Goal: Obtain resource: Download file/media

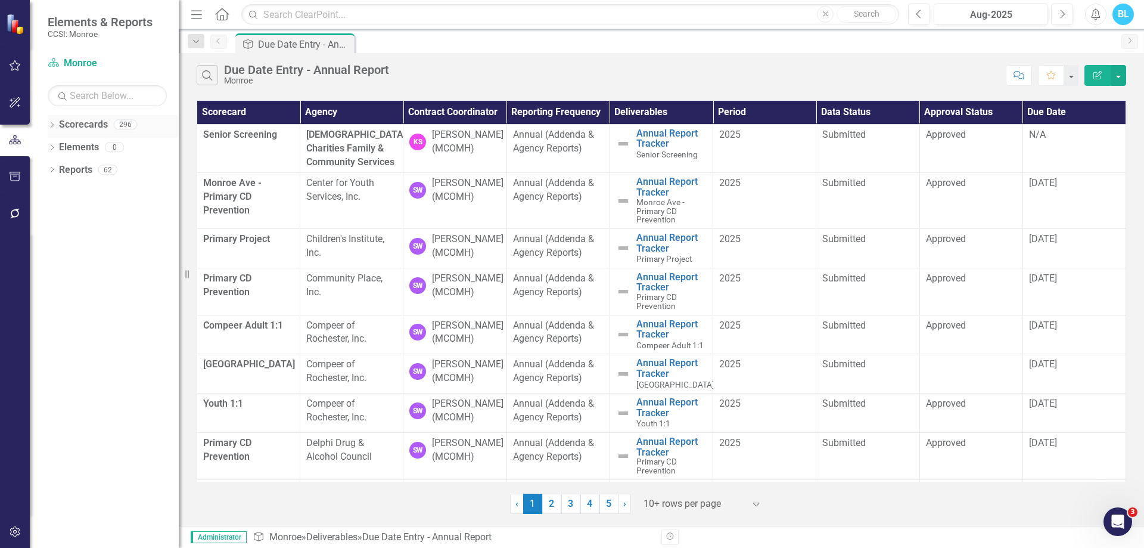
click at [53, 120] on div "Dropdown Scorecards 296" at bounding box center [113, 126] width 131 height 23
click at [51, 124] on icon "Dropdown" at bounding box center [52, 126] width 8 height 7
click at [55, 171] on icon "Dropdown" at bounding box center [58, 169] width 9 height 7
click at [49, 240] on icon "Dropdown" at bounding box center [52, 238] width 8 height 7
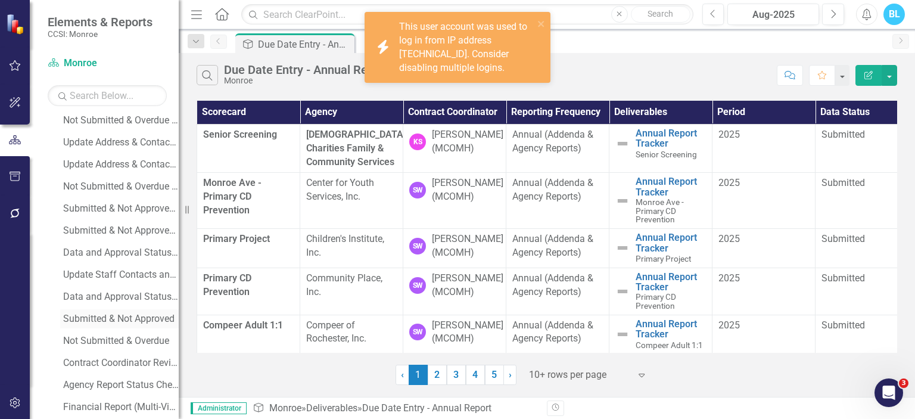
scroll to position [508, 0]
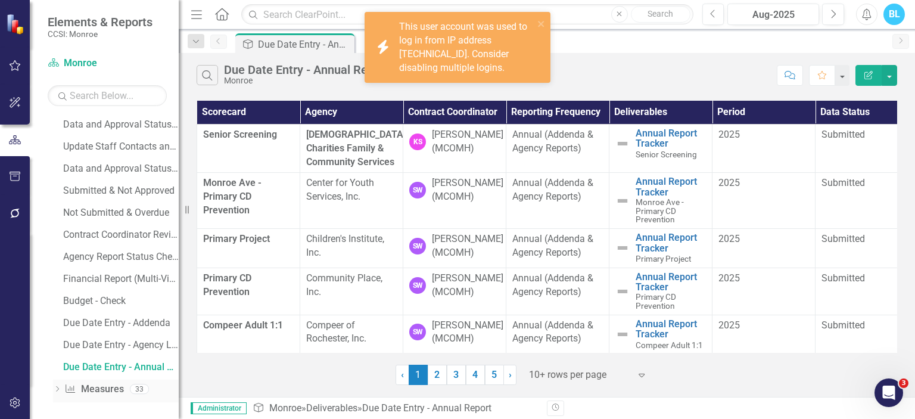
click at [53, 391] on icon "Dropdown" at bounding box center [57, 390] width 8 height 7
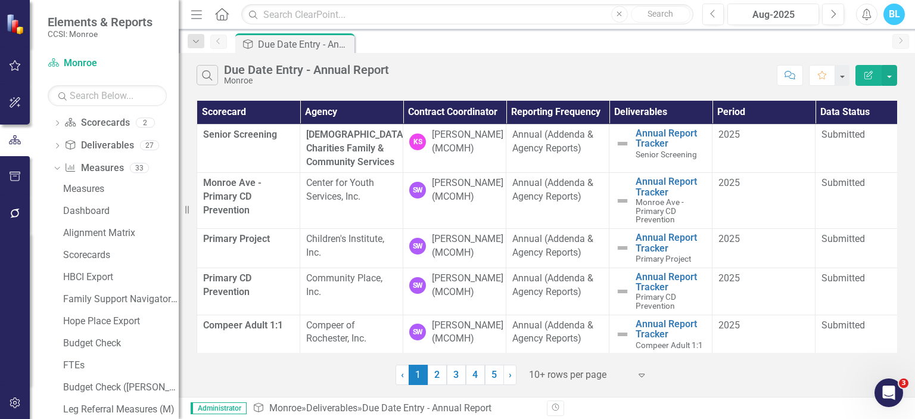
scroll to position [135, 0]
click at [100, 186] on div "Measures" at bounding box center [121, 189] width 116 height 11
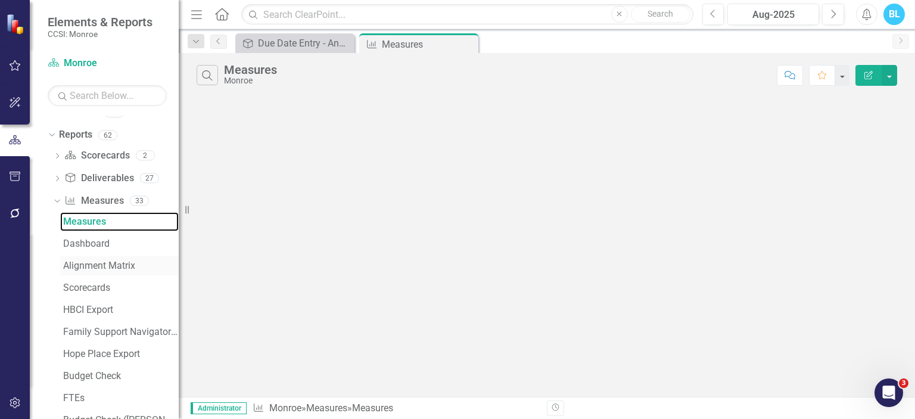
scroll to position [103, 0]
click at [495, 177] on div "Search Measures Monroe Comment Favorite Edit Report" at bounding box center [547, 225] width 736 height 344
click at [889, 78] on button "button" at bounding box center [889, 75] width 15 height 21
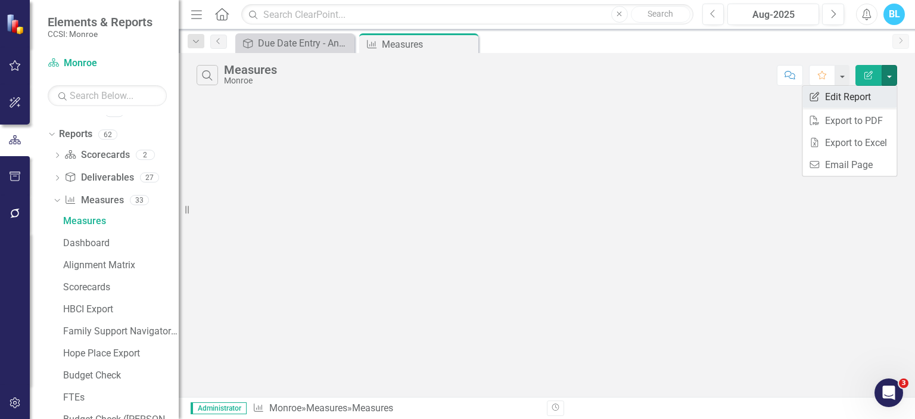
click at [869, 96] on link "Edit Report Edit Report" at bounding box center [849, 97] width 94 height 22
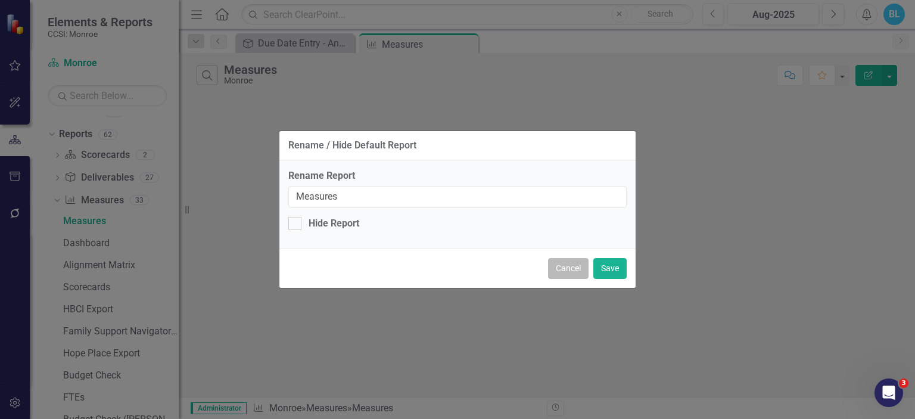
click at [577, 271] on button "Cancel" at bounding box center [568, 268] width 41 height 21
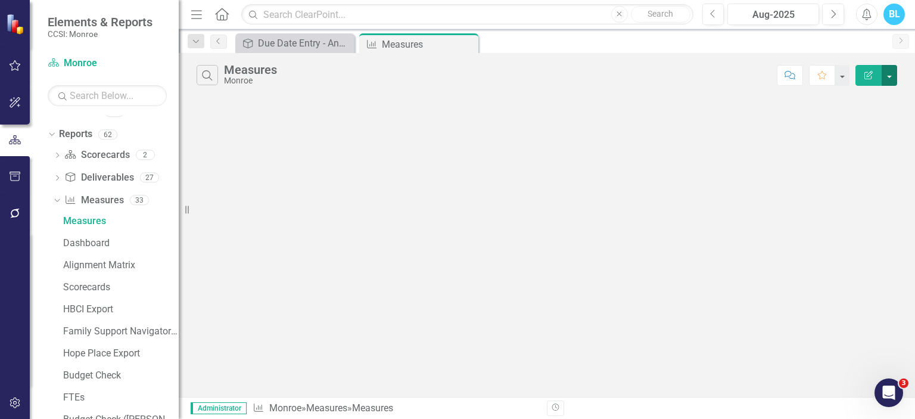
click at [891, 74] on button "button" at bounding box center [889, 75] width 15 height 21
click at [853, 92] on link "Edit Report Edit Report" at bounding box center [849, 97] width 94 height 22
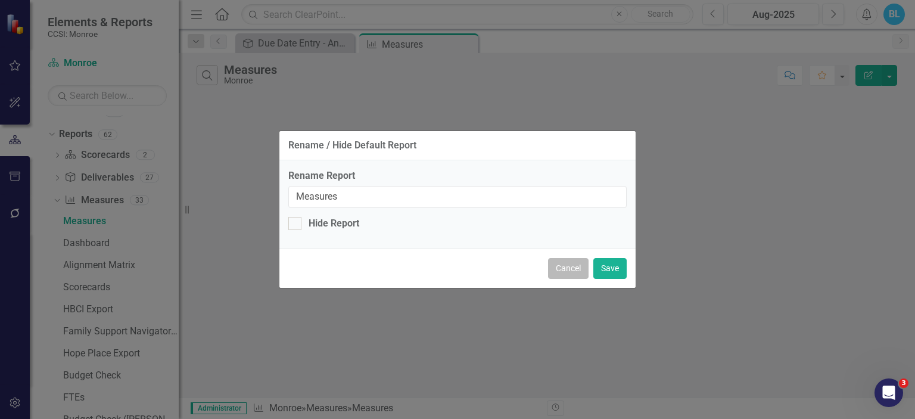
click at [564, 265] on button "Cancel" at bounding box center [568, 268] width 41 height 21
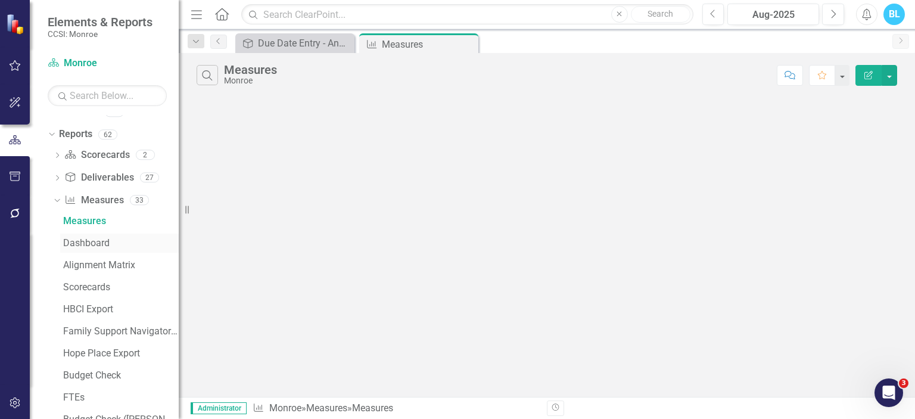
click at [112, 241] on div "Dashboard" at bounding box center [121, 243] width 116 height 11
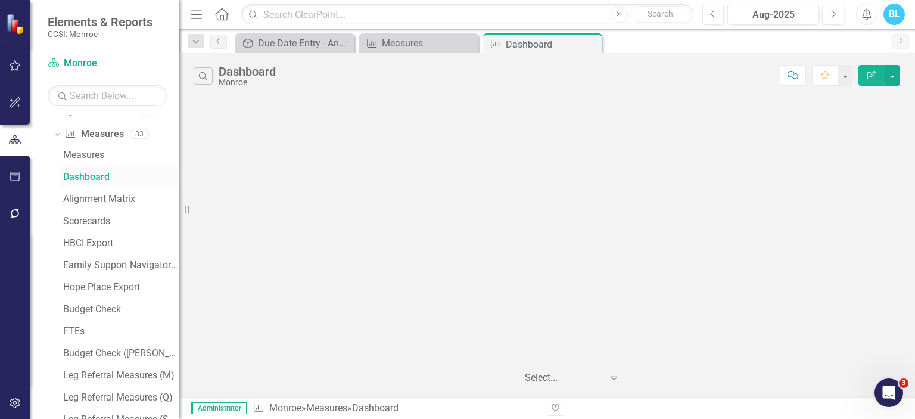
scroll to position [170, 0]
click at [98, 157] on div "Measures" at bounding box center [121, 154] width 116 height 11
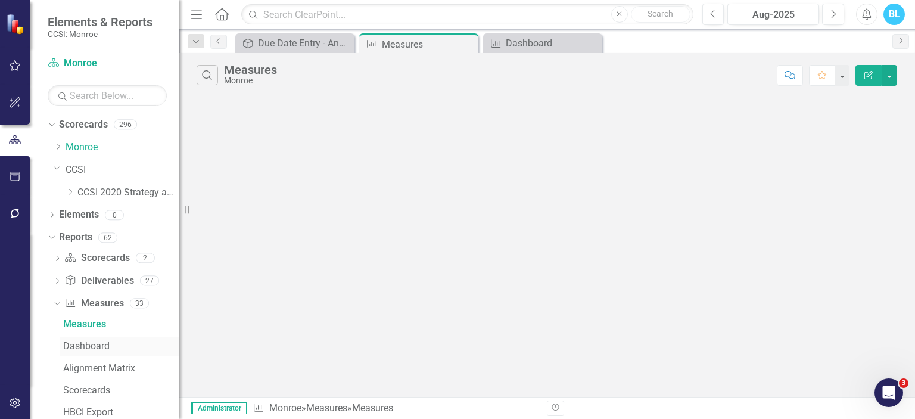
click at [104, 344] on div "Dashboard" at bounding box center [121, 346] width 116 height 11
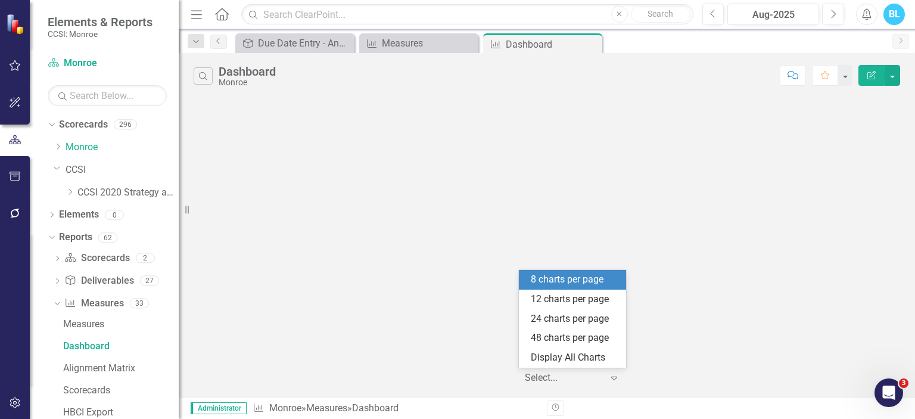
click at [617, 380] on icon "Expand" at bounding box center [614, 378] width 12 height 10
click at [592, 293] on div "12 charts per page" at bounding box center [575, 300] width 88 height 14
click at [612, 375] on icon "Expand" at bounding box center [614, 378] width 12 height 10
click at [581, 281] on div "8 charts per page" at bounding box center [575, 280] width 88 height 14
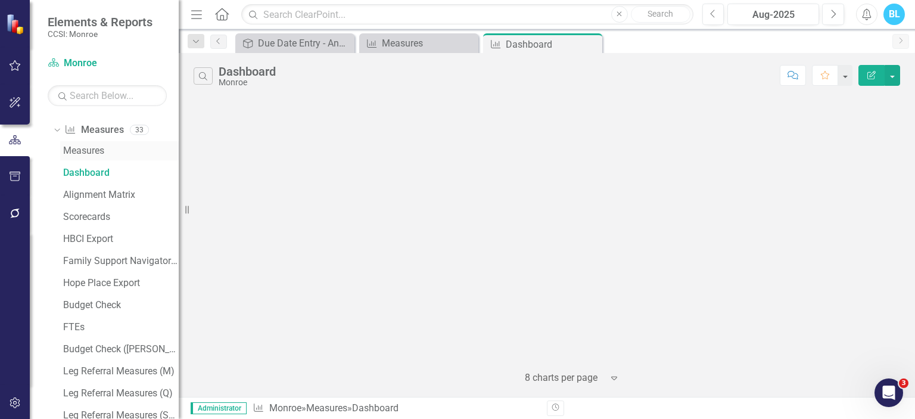
scroll to position [173, 0]
click at [129, 192] on div "Alignment Matrix" at bounding box center [121, 195] width 116 height 11
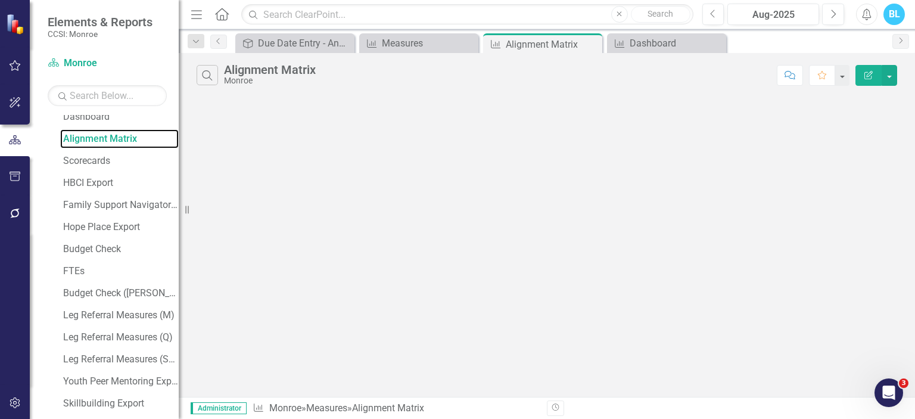
scroll to position [231, 0]
click at [97, 158] on div "Scorecards" at bounding box center [121, 159] width 116 height 11
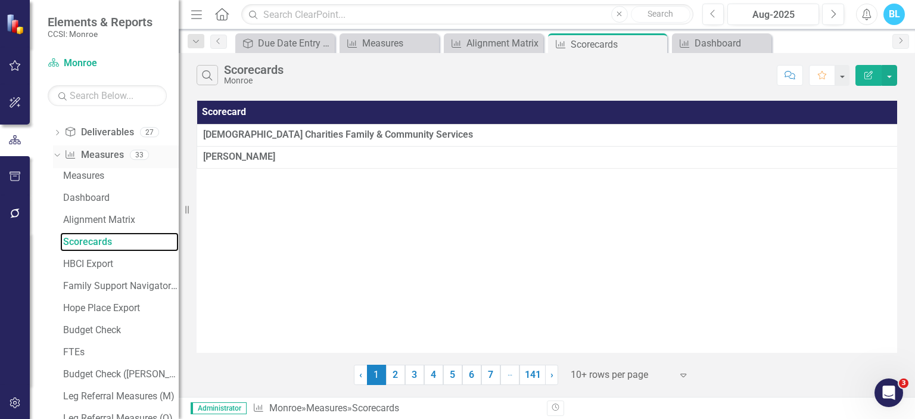
scroll to position [148, 0]
click at [107, 216] on div "Alignment Matrix" at bounding box center [121, 220] width 116 height 11
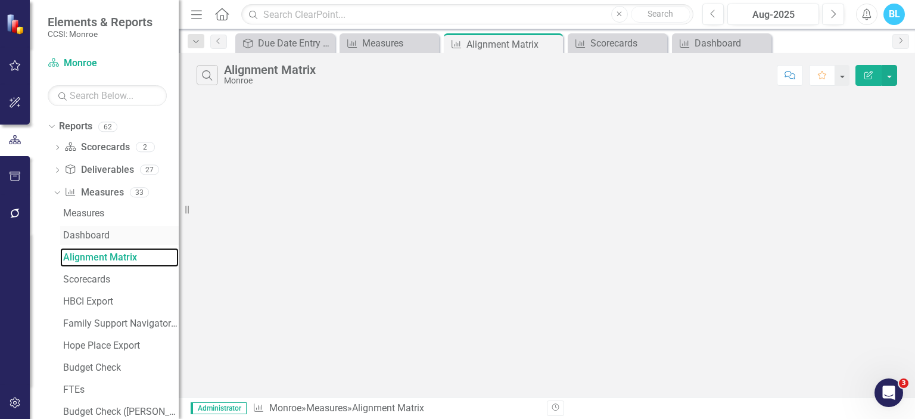
scroll to position [169, 0]
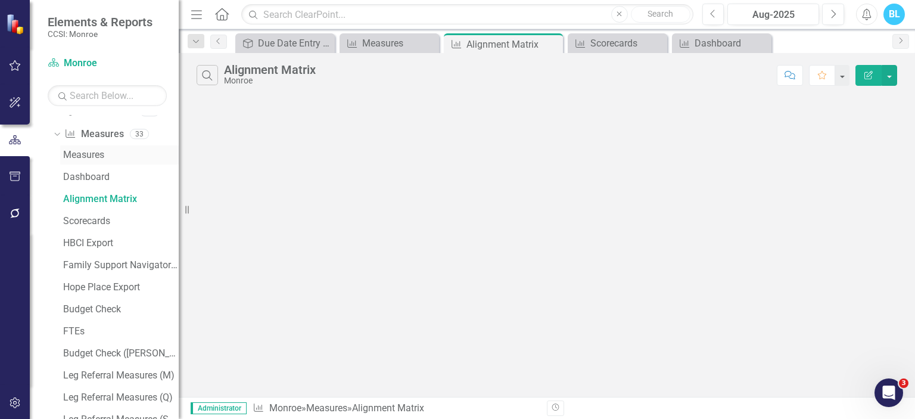
click at [102, 154] on div "Measures" at bounding box center [121, 155] width 116 height 11
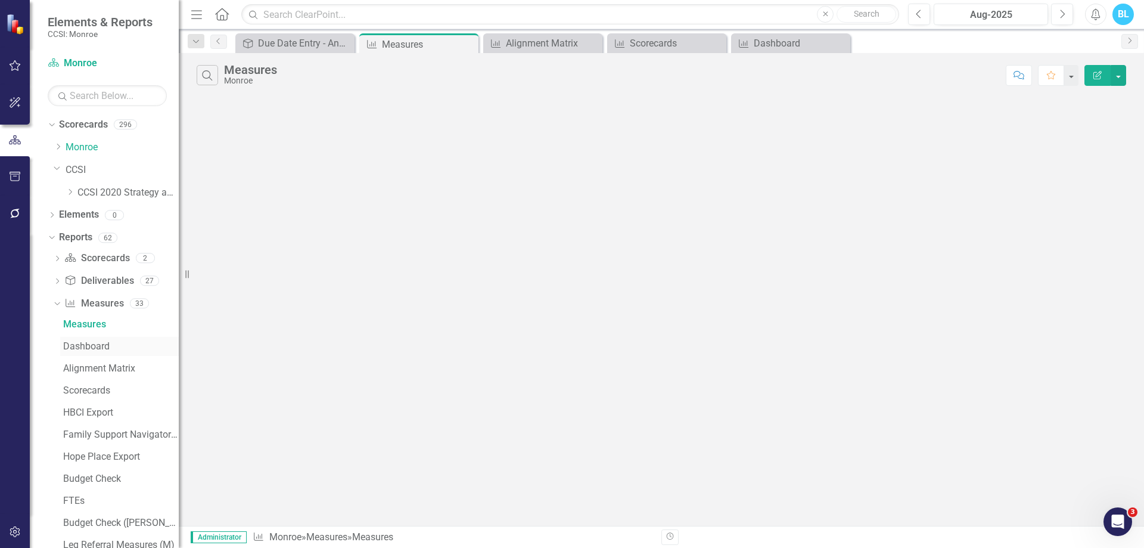
click at [106, 346] on div "Dashboard" at bounding box center [121, 346] width 116 height 11
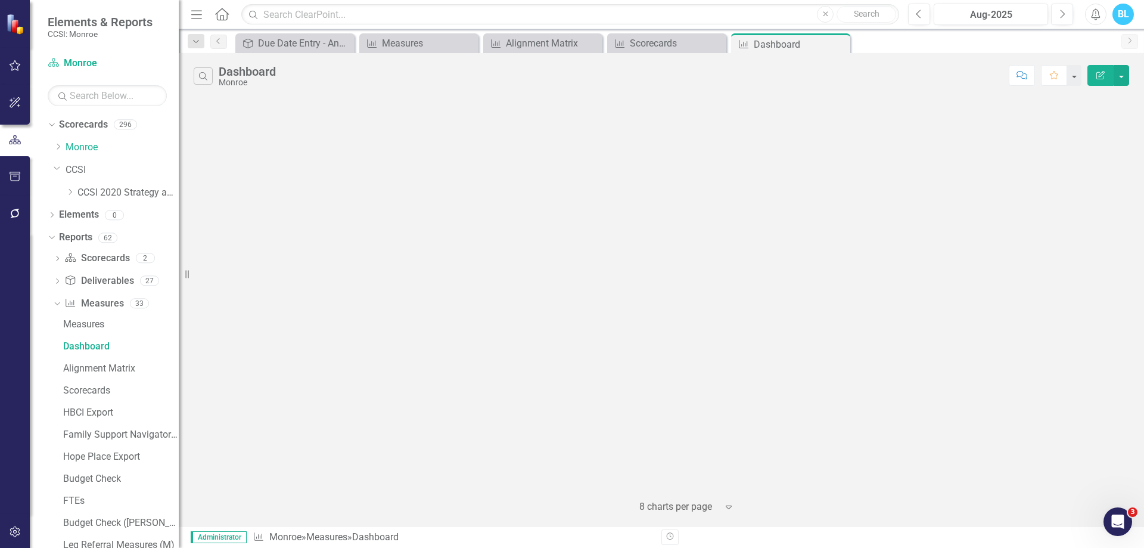
click at [622, 309] on div at bounding box center [661, 293] width 965 height 388
drag, startPoint x: 622, startPoint y: 309, endPoint x: 617, endPoint y: 315, distance: 8.0
click at [617, 315] on div at bounding box center [661, 293] width 965 height 388
click at [123, 369] on div "Alignment Matrix" at bounding box center [121, 368] width 116 height 11
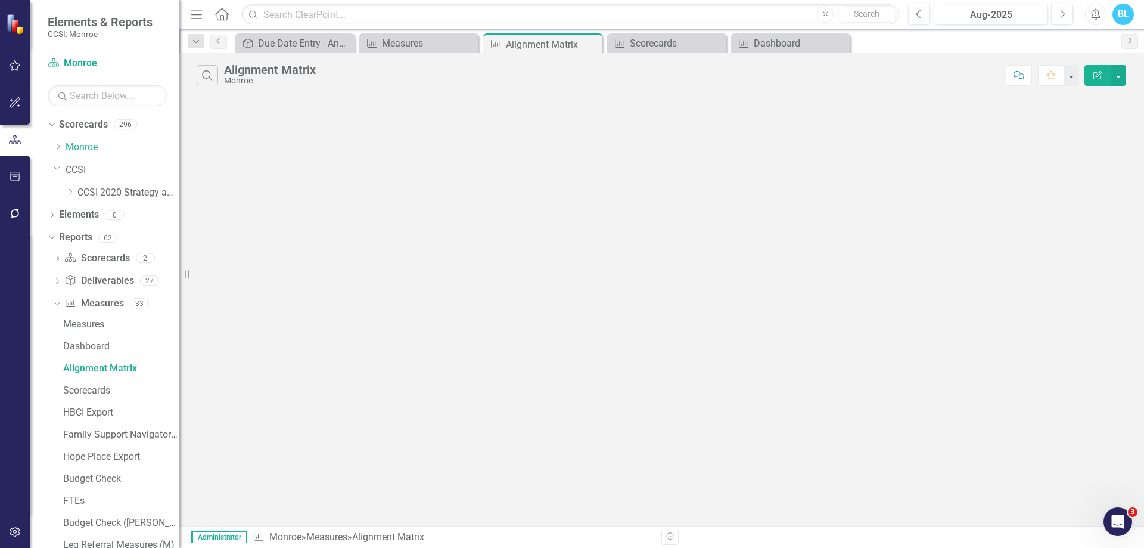
click at [680, 346] on div "Search Alignment Matrix Monroe Comment Favorite Edit Report" at bounding box center [661, 289] width 965 height 472
click at [555, 324] on div "Search Alignment Matrix Monroe Comment Favorite Edit Report" at bounding box center [661, 289] width 965 height 472
click at [91, 389] on div "Scorecards" at bounding box center [121, 390] width 116 height 11
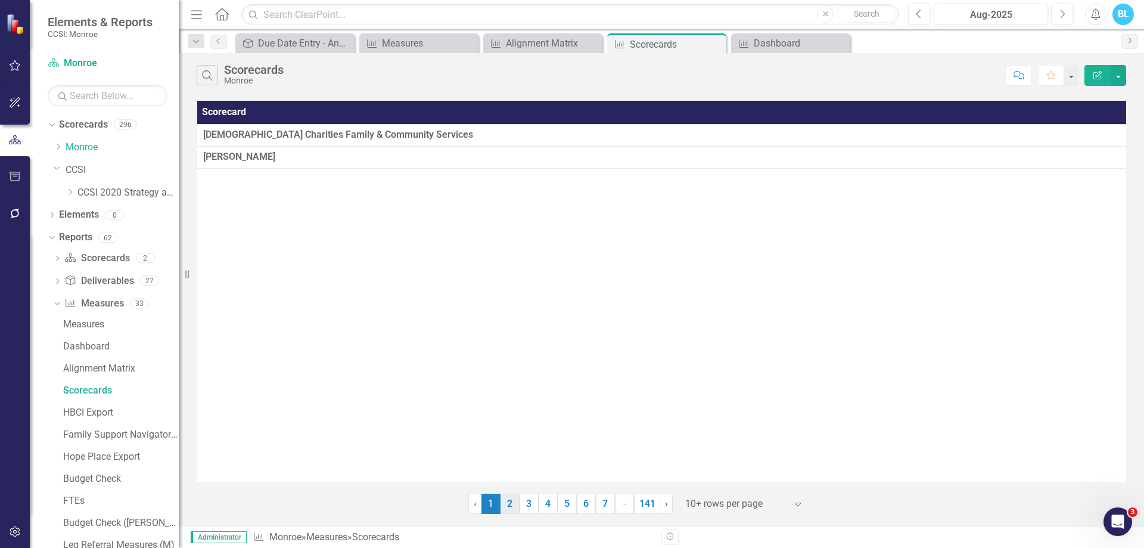
click at [514, 502] on link "2" at bounding box center [509, 503] width 19 height 20
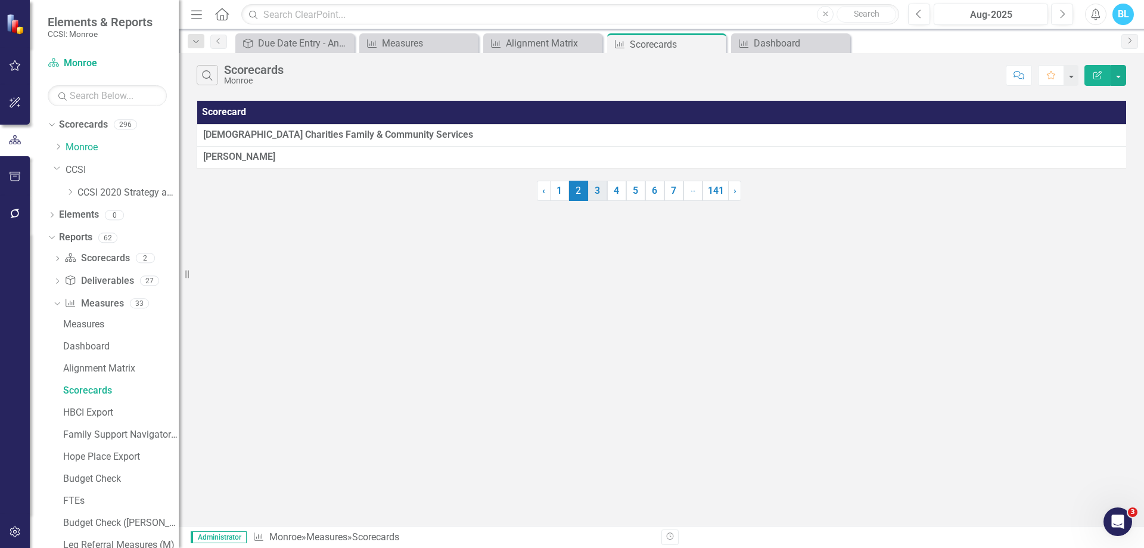
click at [589, 198] on div "Scorecard Catholic Charities Family & Community Services [PERSON_NAME] ‹ Previo…" at bounding box center [661, 149] width 965 height 103
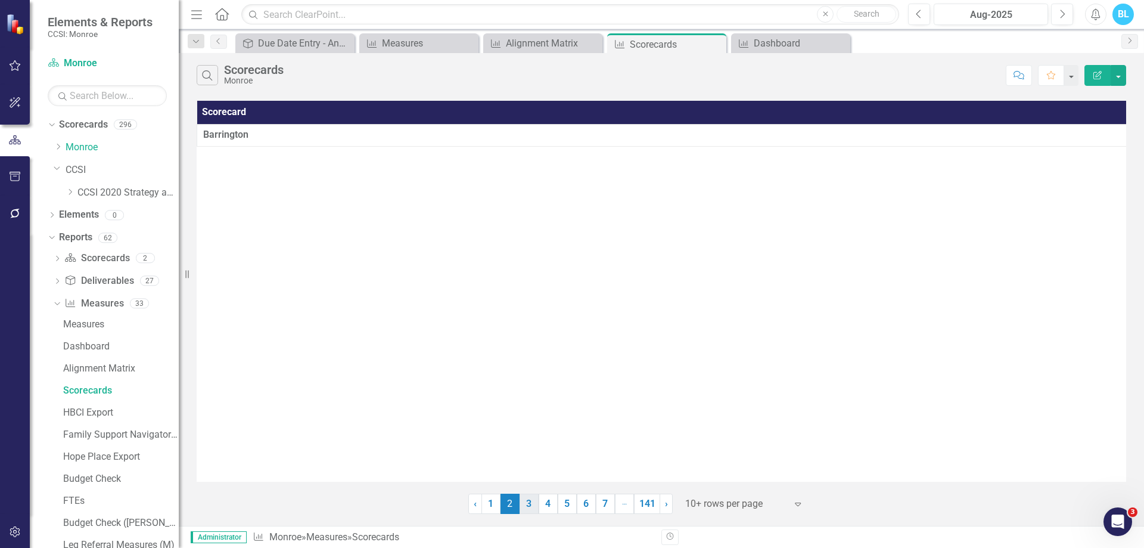
click at [525, 502] on link "3" at bounding box center [528, 503] width 19 height 20
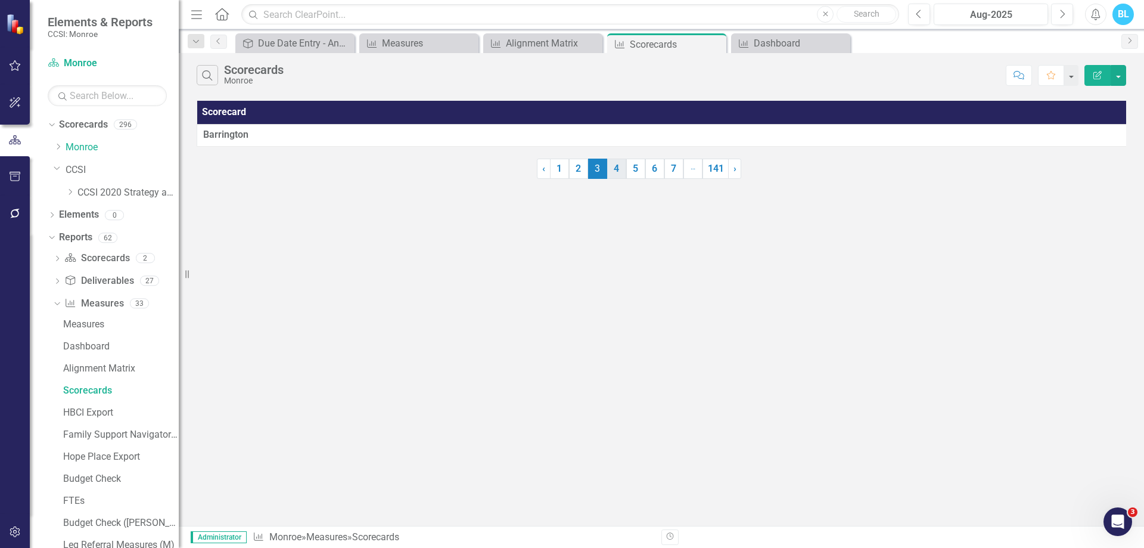
click at [624, 179] on div "Scorecard Barrington ‹ Previous 1 2 3 (current) 4 5 6 7 … More 141 › Next" at bounding box center [661, 138] width 965 height 81
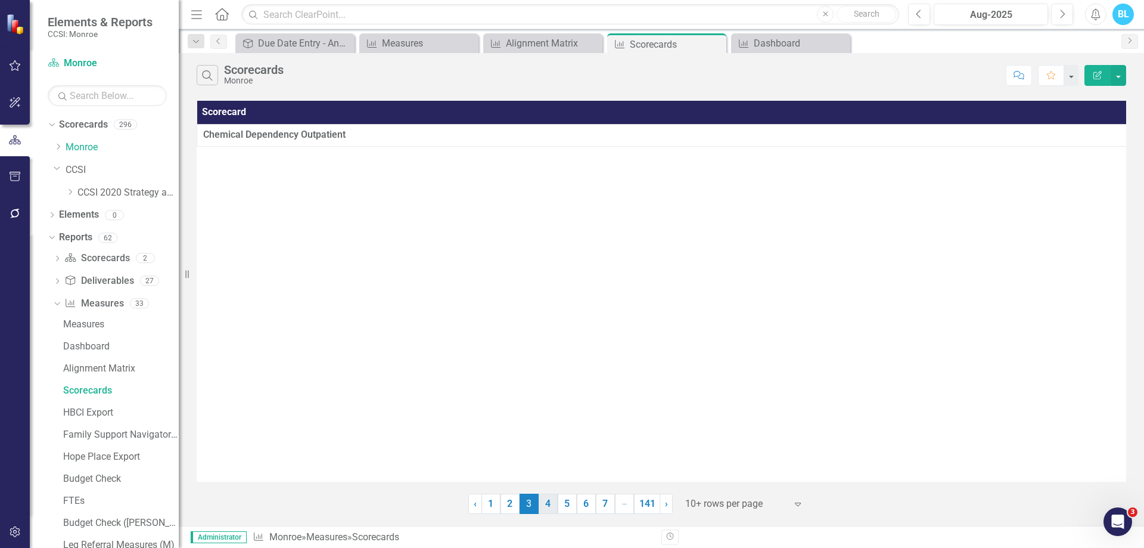
click at [548, 503] on link "4" at bounding box center [548, 503] width 19 height 20
click at [108, 418] on link "HBCI Export" at bounding box center [119, 412] width 119 height 19
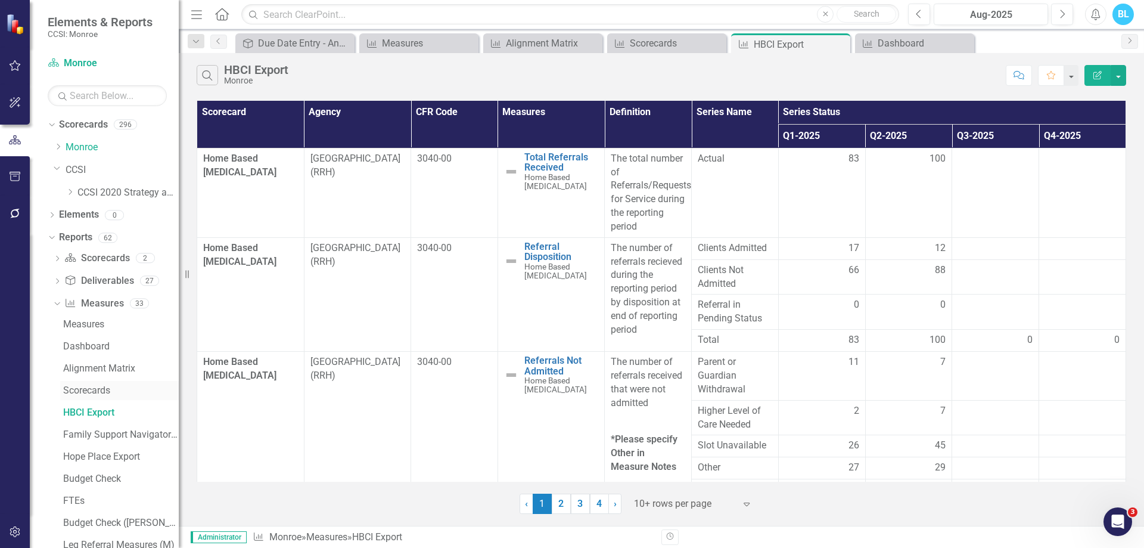
click at [110, 397] on link "Scorecards" at bounding box center [119, 390] width 119 height 19
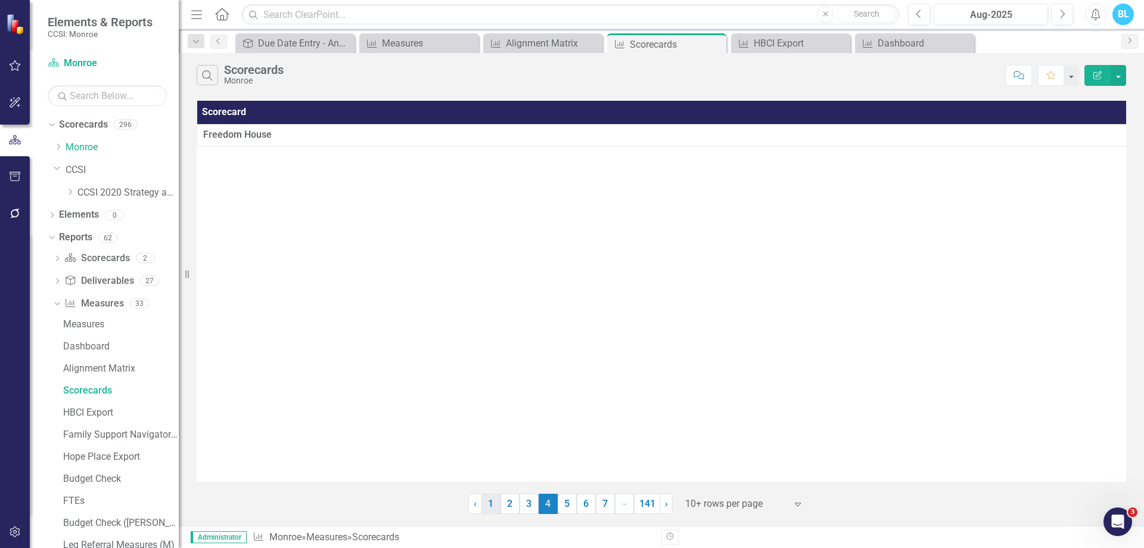
click at [489, 509] on link "1" at bounding box center [490, 503] width 19 height 20
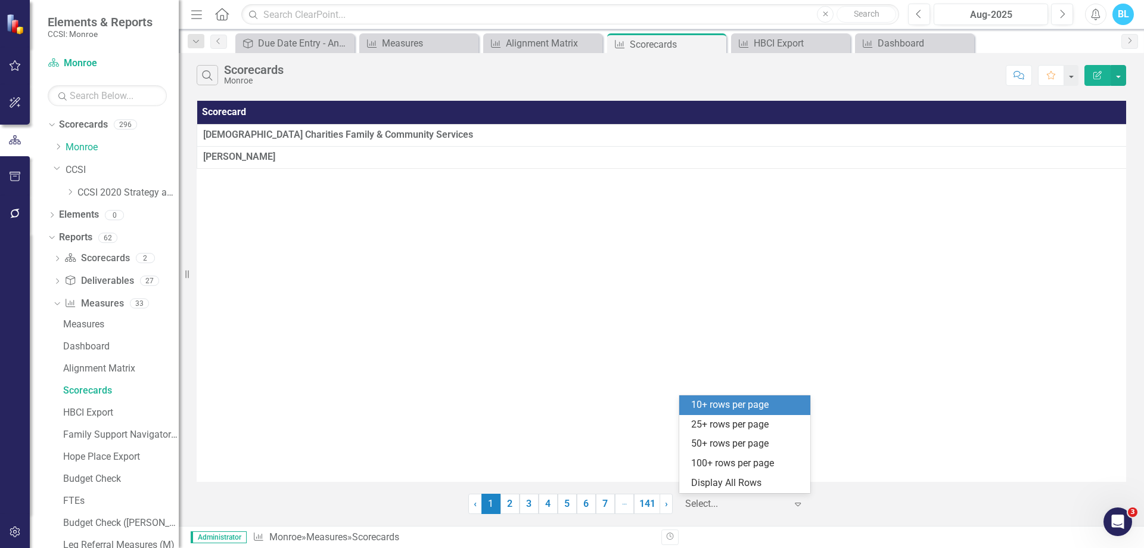
click at [792, 504] on div "Select..." at bounding box center [735, 503] width 113 height 21
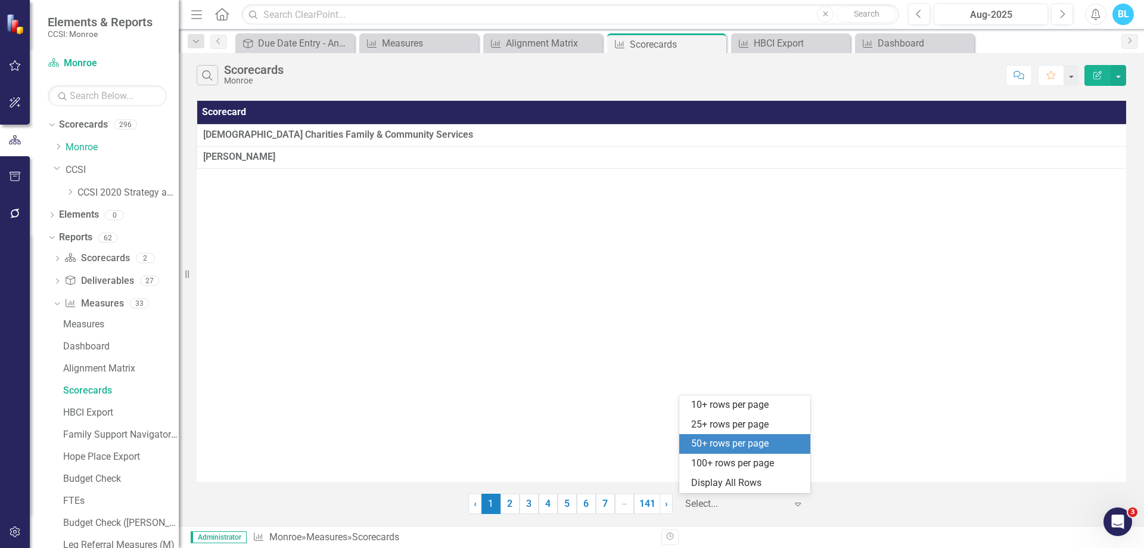
click at [777, 442] on div "50+ rows per page" at bounding box center [747, 444] width 112 height 14
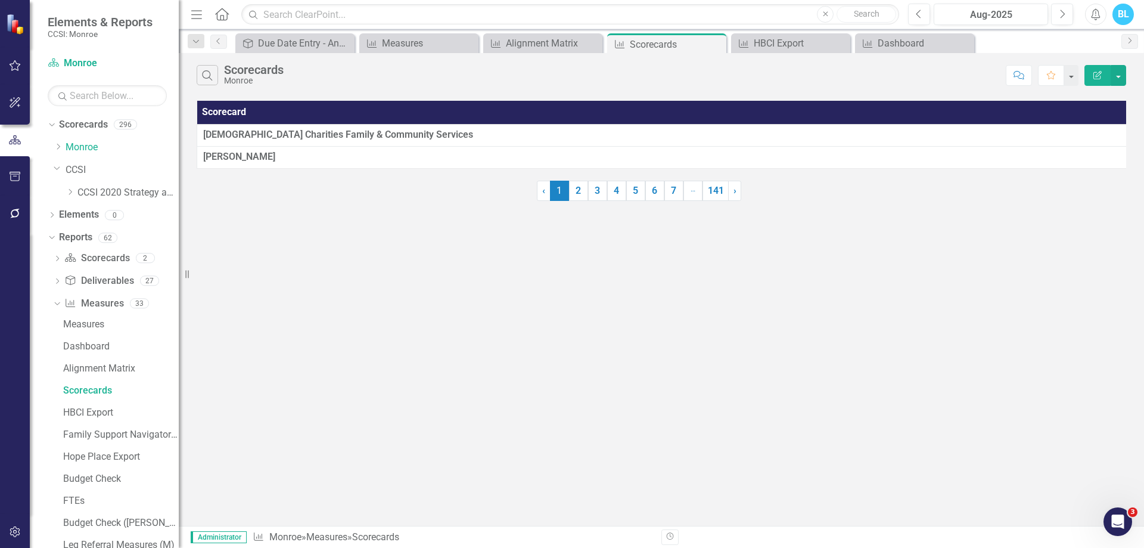
click at [895, 290] on div "Search Scorecards Monroe Comment Favorite Edit Report Scorecard Catholic Charit…" at bounding box center [661, 289] width 965 height 472
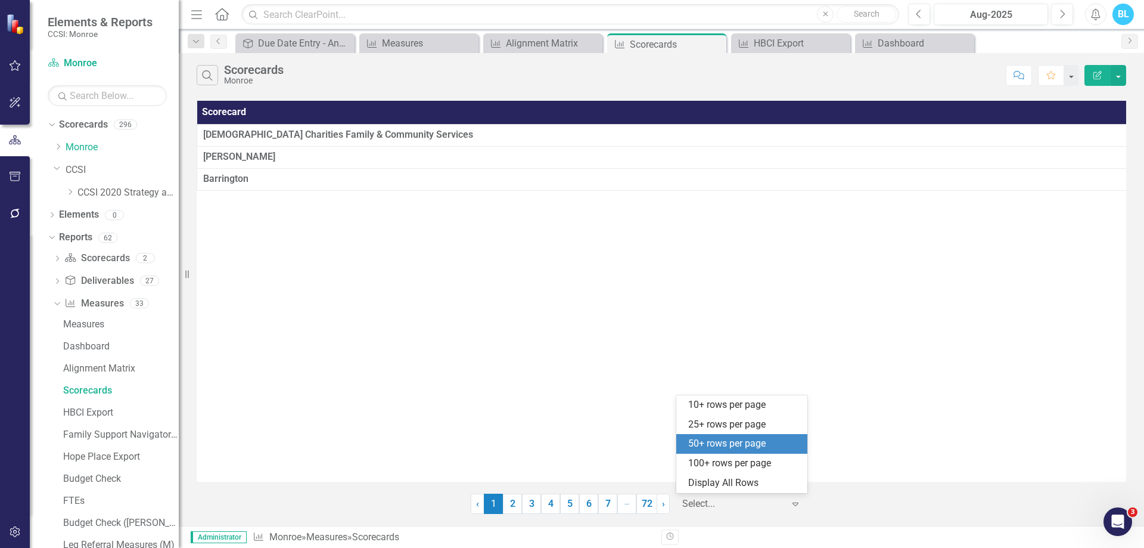
click at [680, 501] on div "Select..." at bounding box center [732, 503] width 113 height 21
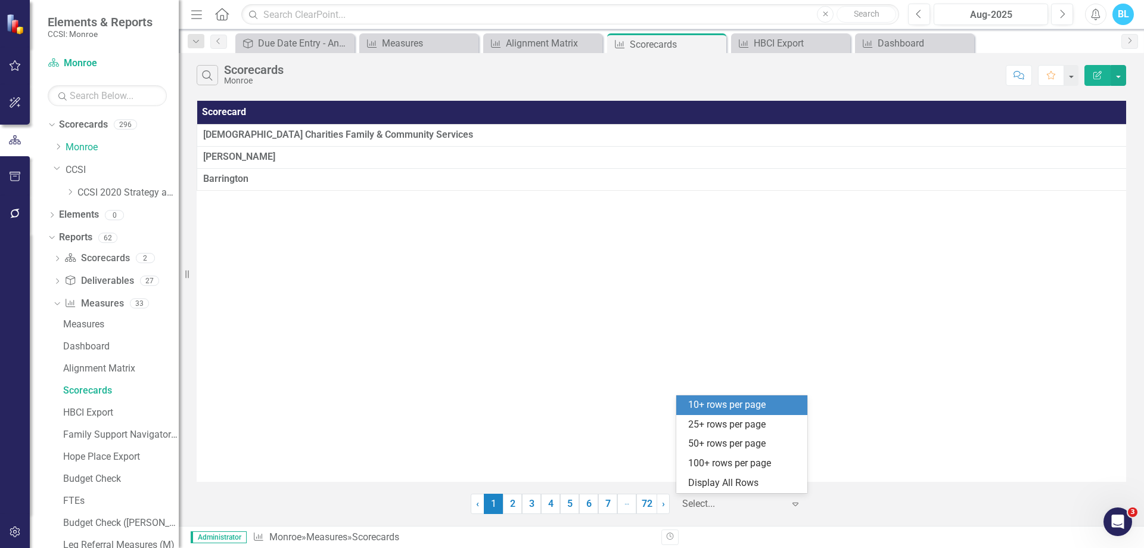
click at [727, 397] on div "10+ rows per page" at bounding box center [741, 405] width 131 height 20
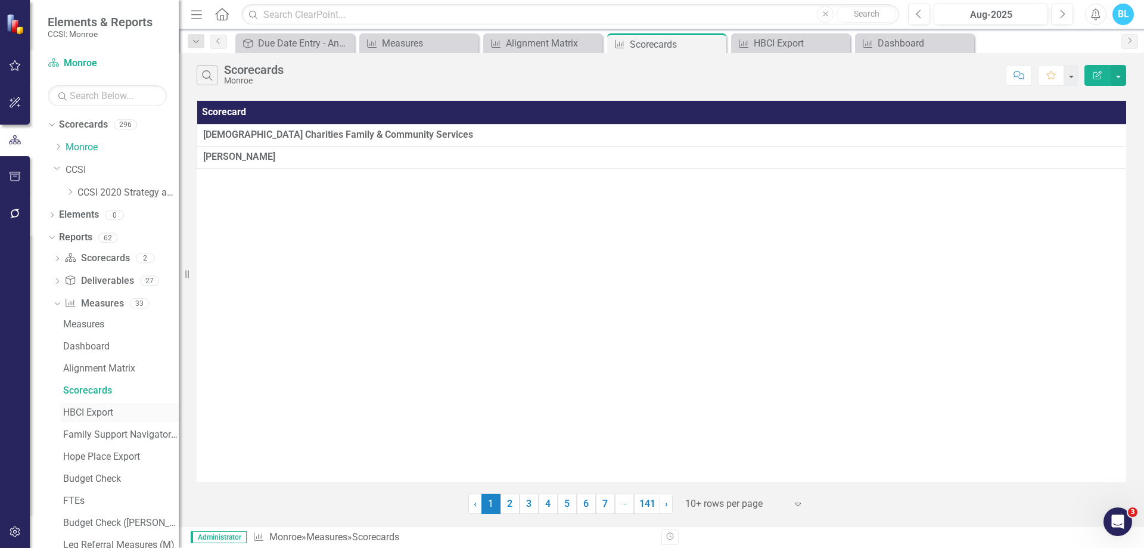
click at [109, 412] on div "HBCI Export" at bounding box center [121, 412] width 116 height 11
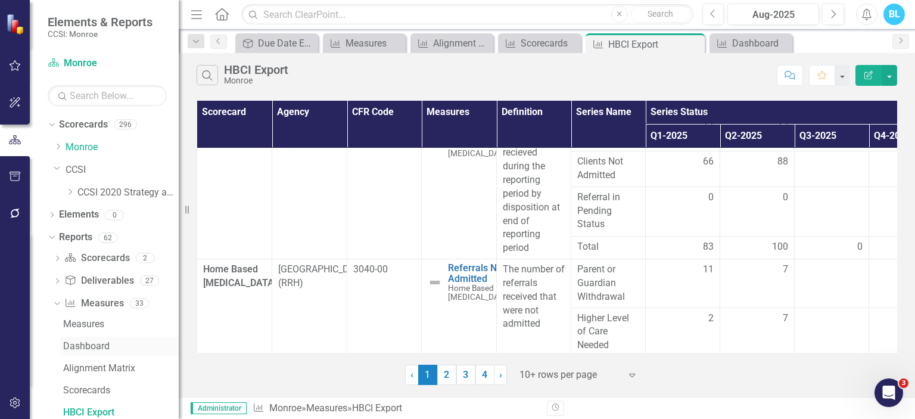
scroll to position [209, 0]
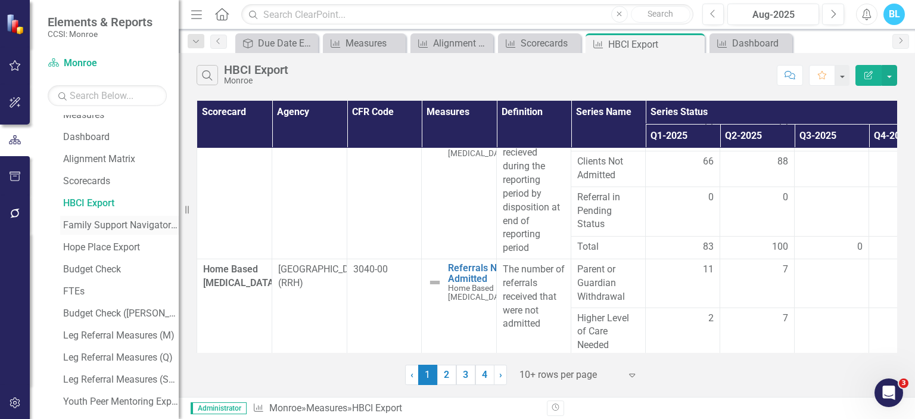
click at [119, 221] on div "Family Support Navigator Export" at bounding box center [121, 225] width 116 height 11
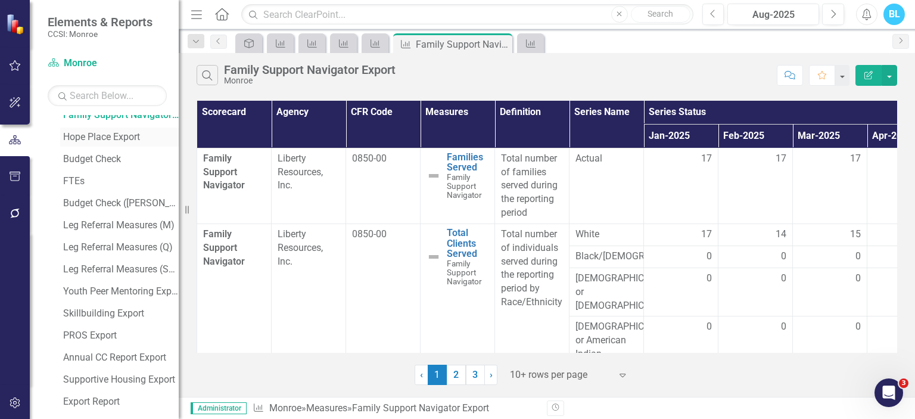
click at [119, 136] on div "Hope Place Export" at bounding box center [121, 137] width 116 height 11
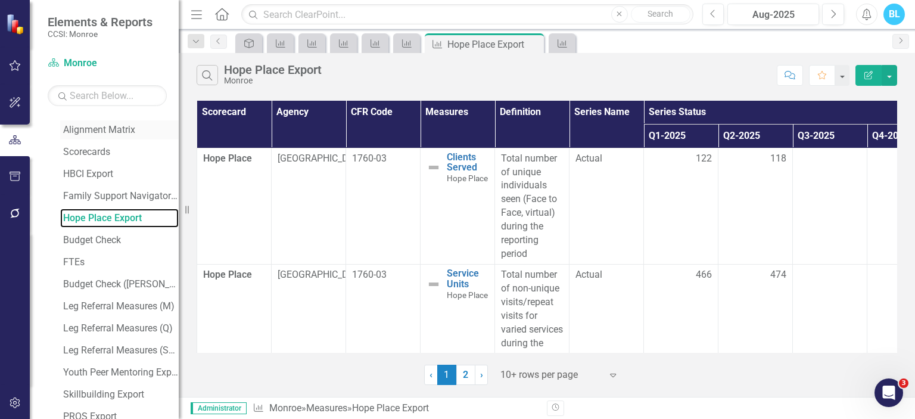
scroll to position [241, 0]
click at [112, 235] on div "Budget Check" at bounding box center [121, 237] width 116 height 11
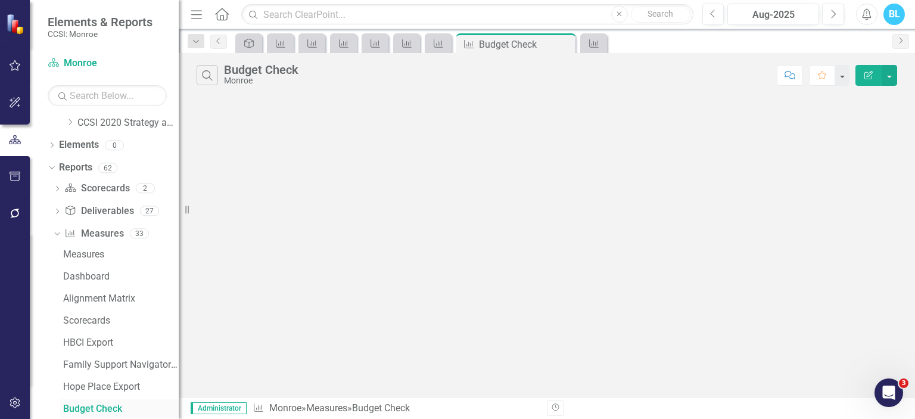
scroll to position [69, 0]
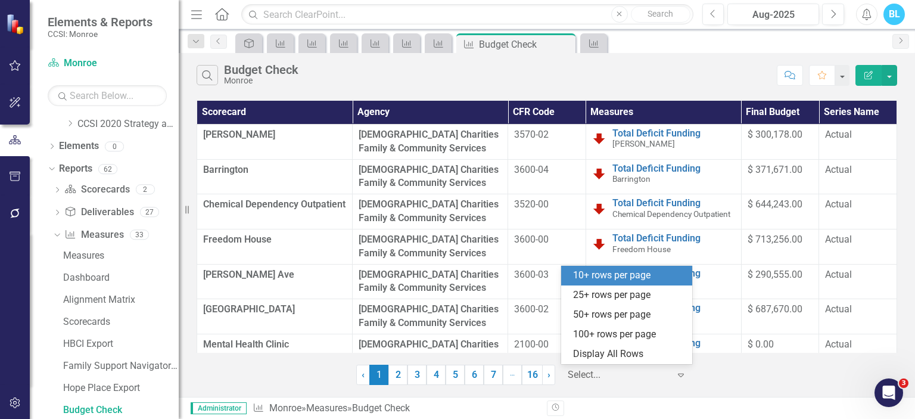
click at [686, 373] on icon "Expand" at bounding box center [681, 375] width 12 height 10
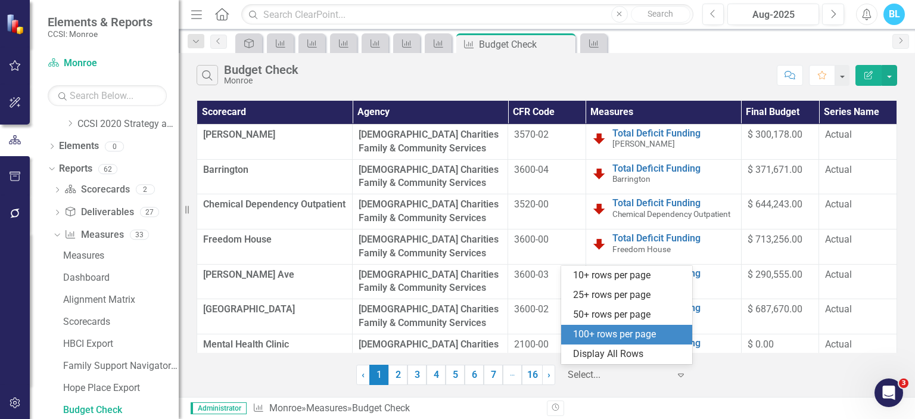
click at [644, 330] on div "100+ rows per page" at bounding box center [629, 335] width 112 height 14
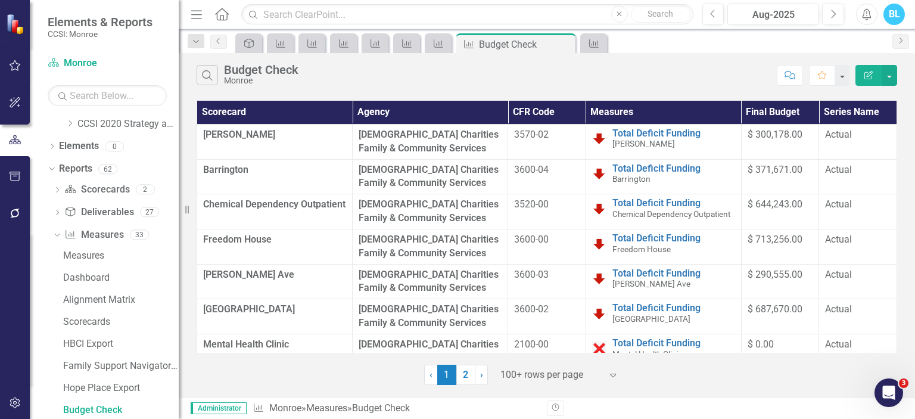
scroll to position [264, 0]
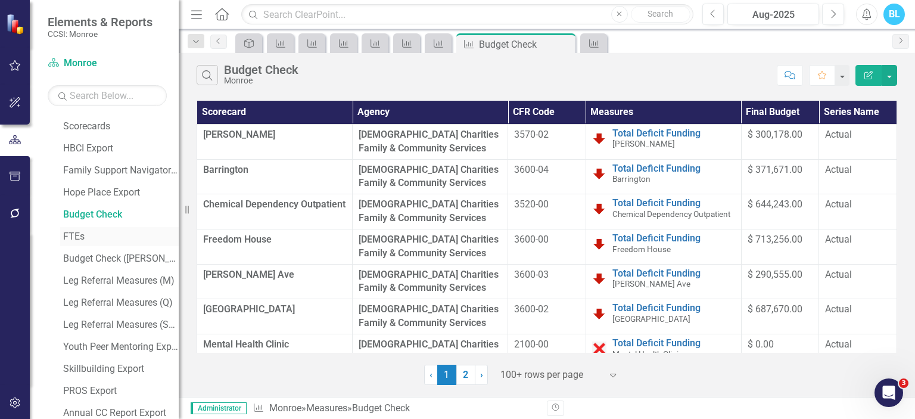
click at [70, 228] on link "FTEs" at bounding box center [119, 236] width 119 height 19
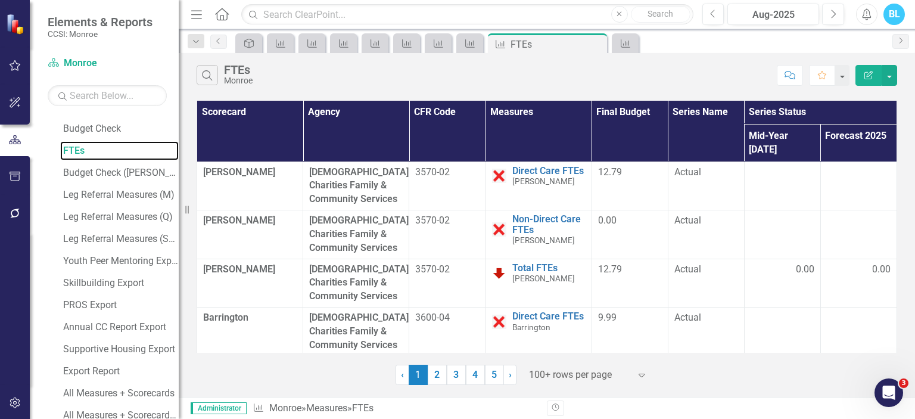
scroll to position [349, 0]
click at [129, 168] on div "Budget Check ([PERSON_NAME])" at bounding box center [121, 173] width 116 height 11
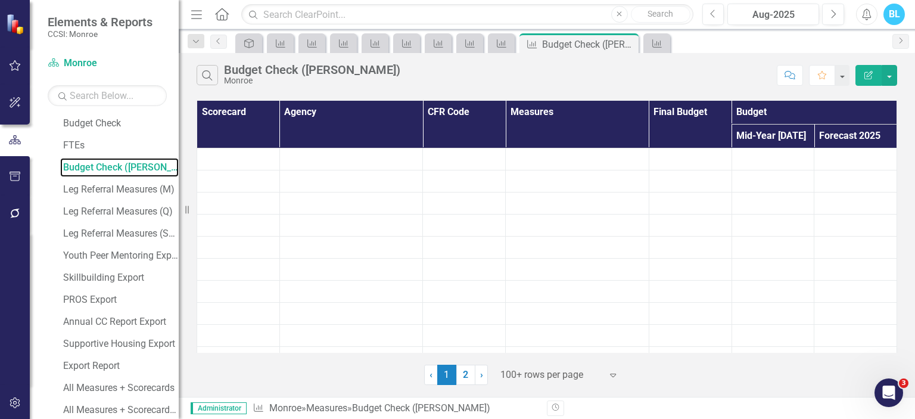
scroll to position [354, 0]
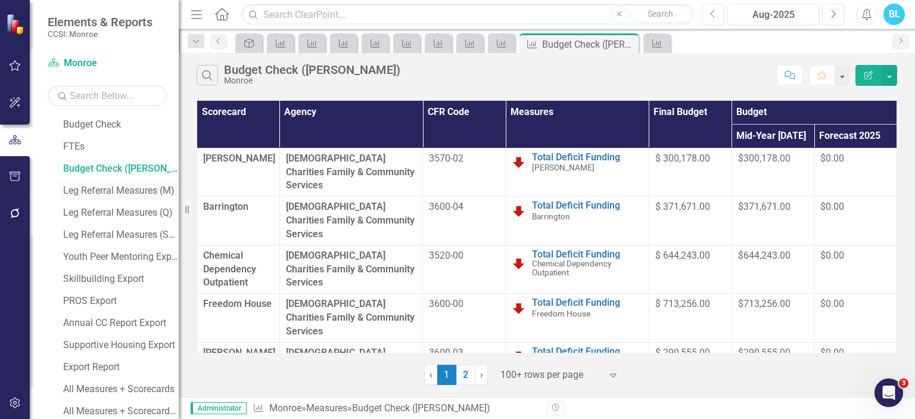
click at [114, 192] on div "Leg Referral Measures (M)" at bounding box center [121, 190] width 116 height 11
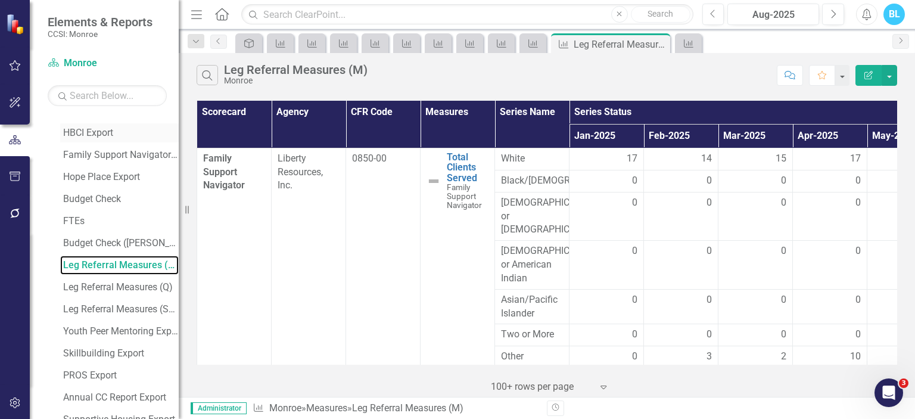
scroll to position [279, 0]
click at [124, 290] on div "Leg Referral Measures (Q)" at bounding box center [121, 287] width 116 height 11
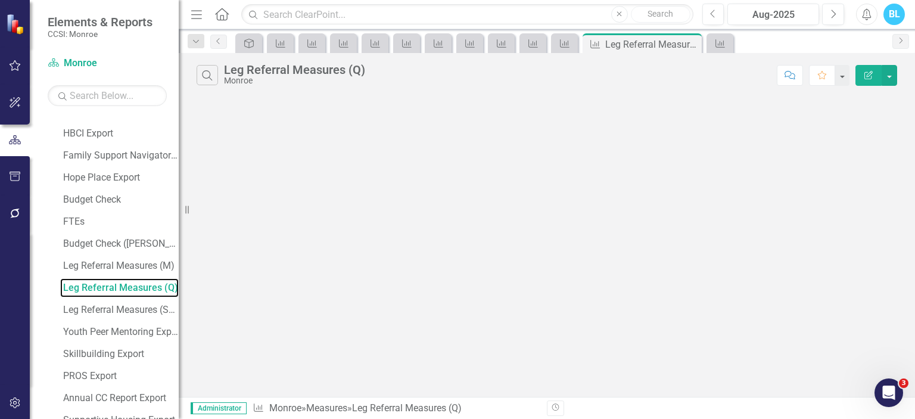
scroll to position [157, 0]
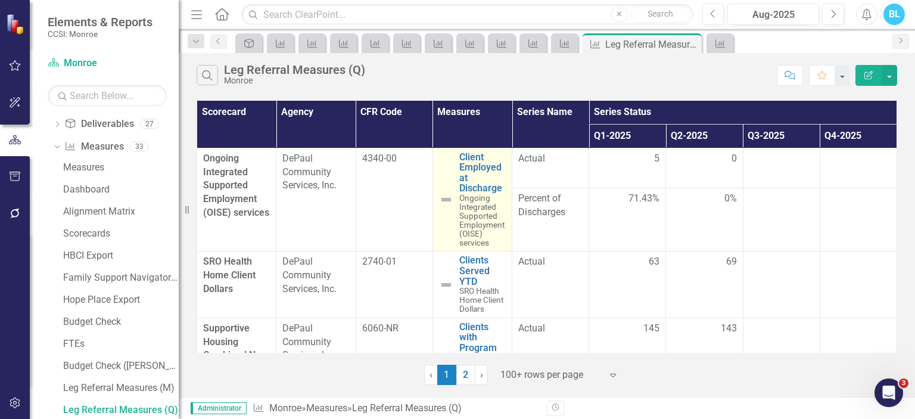
click at [484, 214] on span "Ongoing Integrated Supported Employment (OISE) services" at bounding box center [481, 220] width 45 height 54
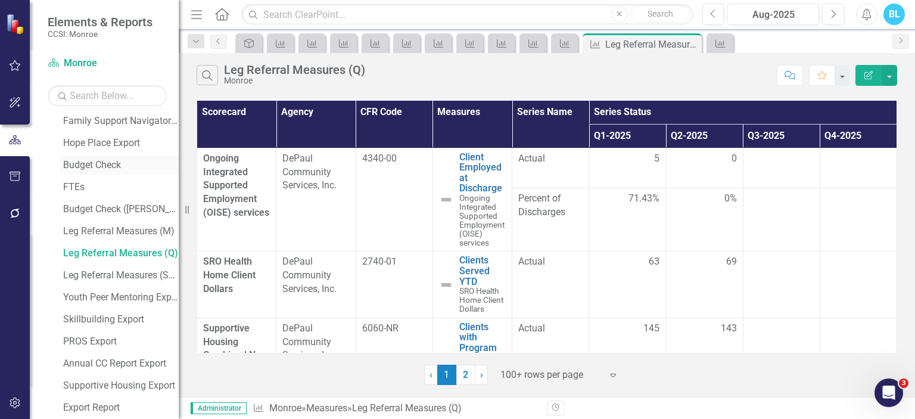
scroll to position [332, 0]
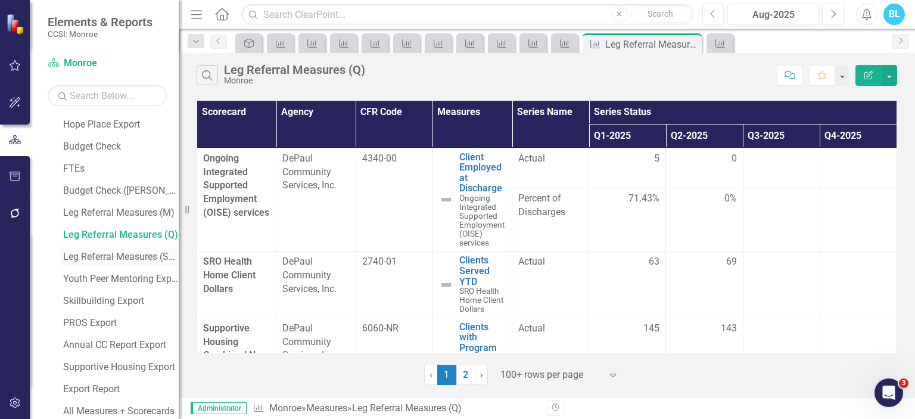
click at [130, 256] on div "Leg Referral Measures (Semi-Annual)" at bounding box center [121, 256] width 116 height 11
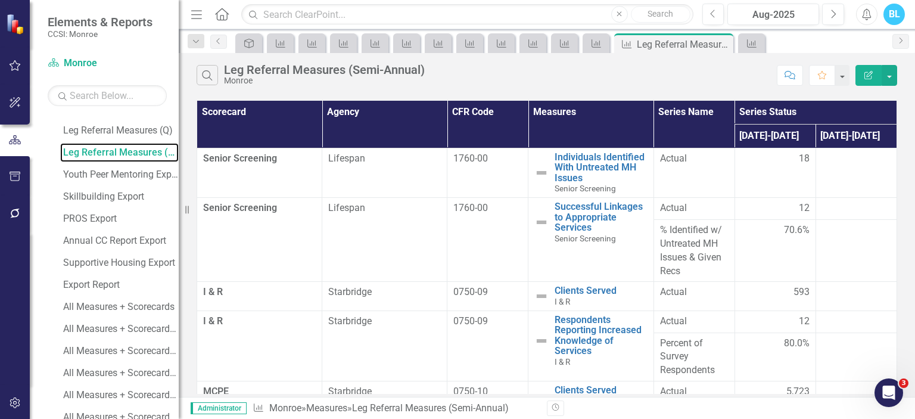
scroll to position [435, 0]
click at [141, 173] on div "Youth Peer Mentoring Export" at bounding box center [121, 175] width 116 height 11
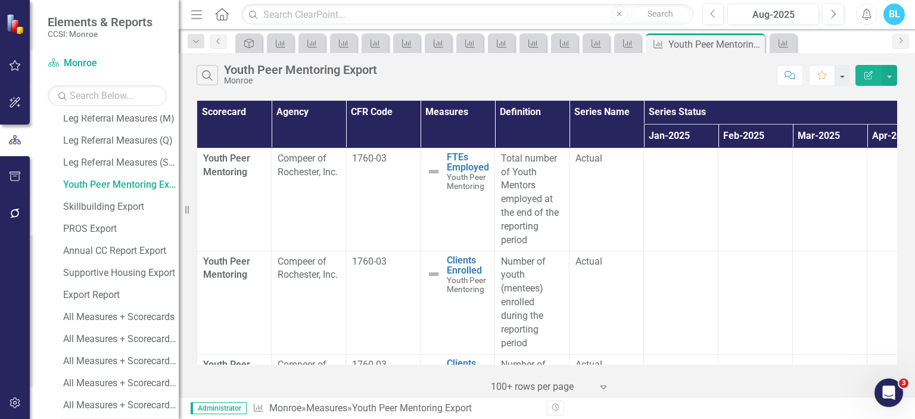
scroll to position [423, 0]
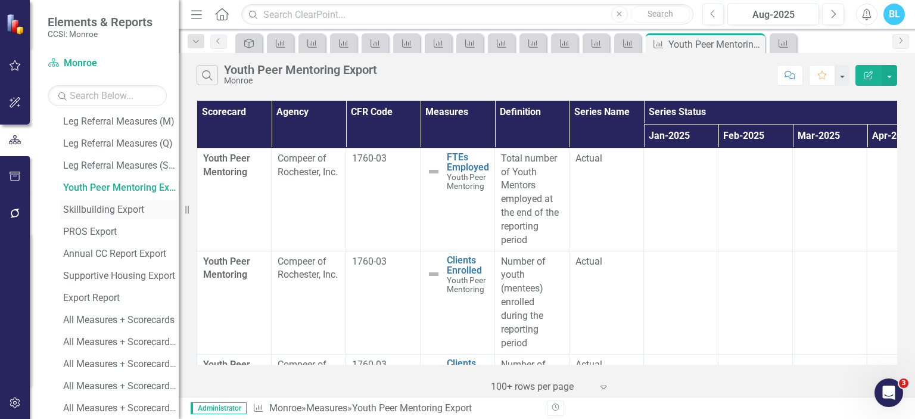
click at [129, 211] on div "Skillbuilding Export" at bounding box center [121, 209] width 116 height 11
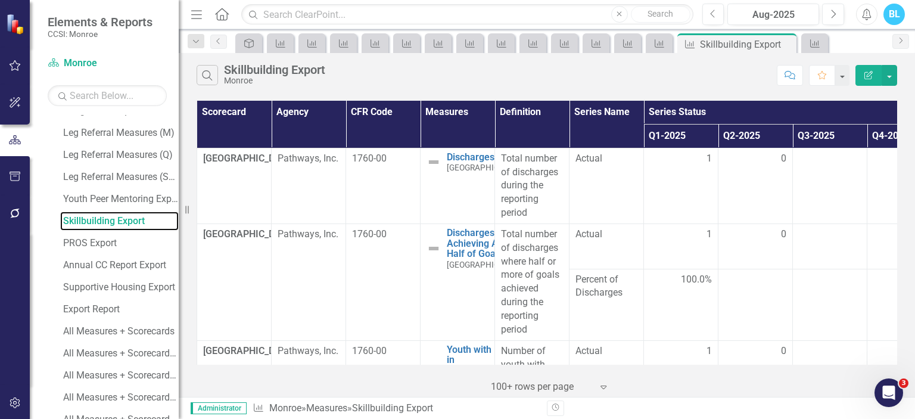
scroll to position [411, 0]
click at [100, 245] on div "PROS Export" at bounding box center [121, 243] width 116 height 11
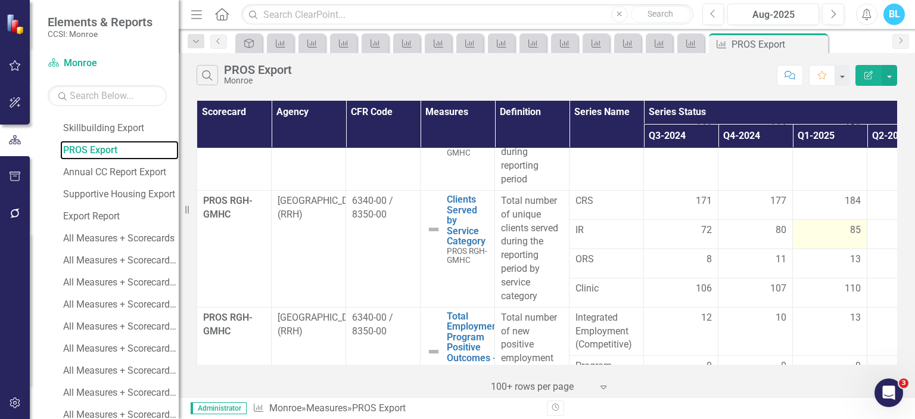
scroll to position [38, 0]
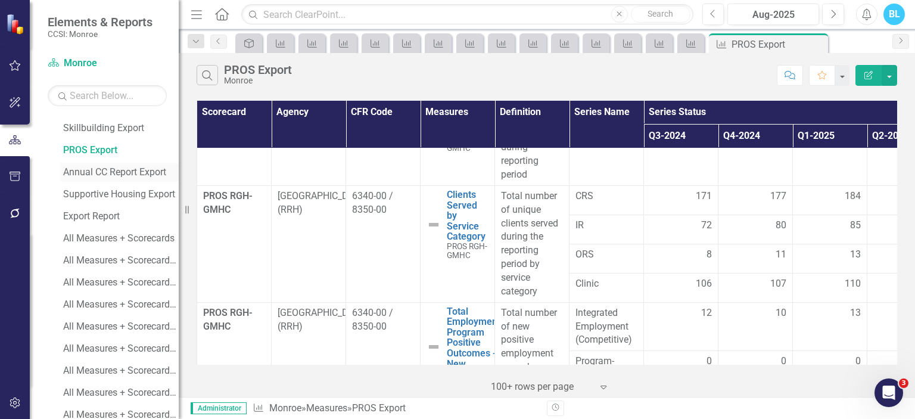
click at [117, 176] on div "Annual CC Report Export" at bounding box center [121, 172] width 116 height 11
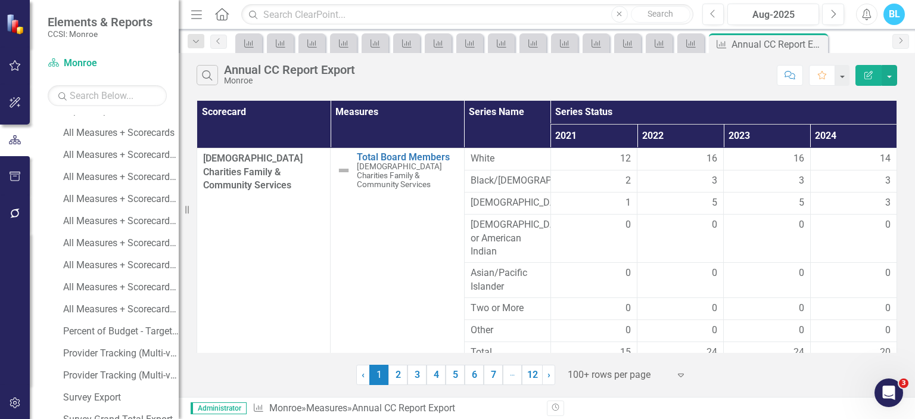
scroll to position [466, 0]
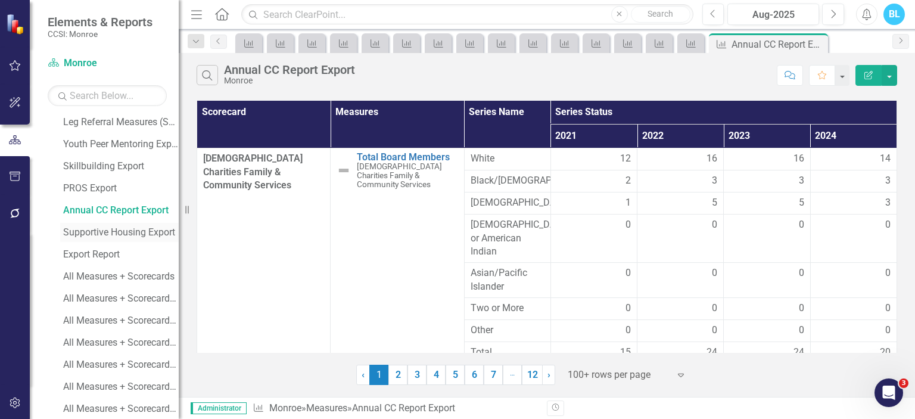
click at [139, 235] on div "Supportive Housing Export" at bounding box center [121, 232] width 116 height 11
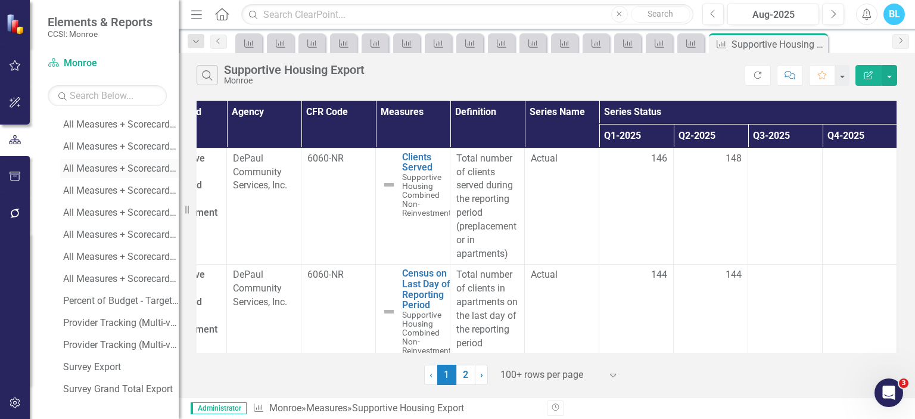
scroll to position [559, 0]
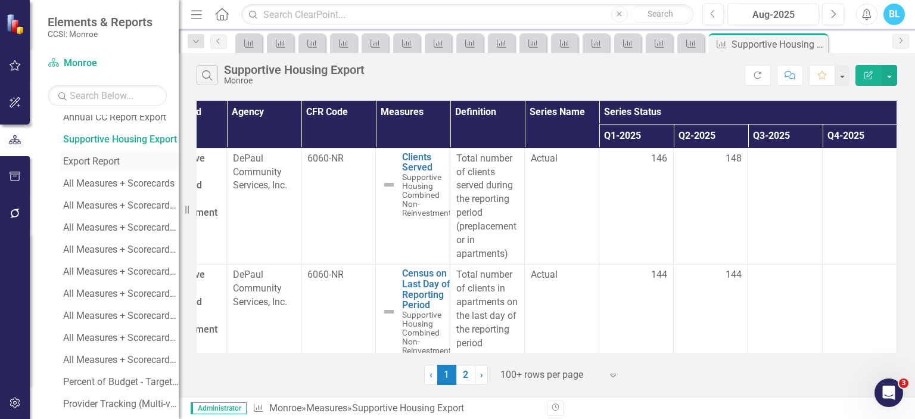
click at [102, 157] on div "Export Report" at bounding box center [121, 161] width 116 height 11
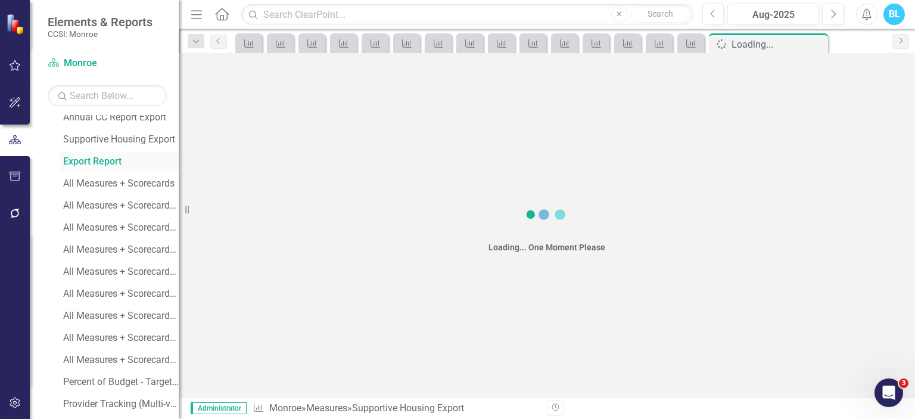
scroll to position [311, 0]
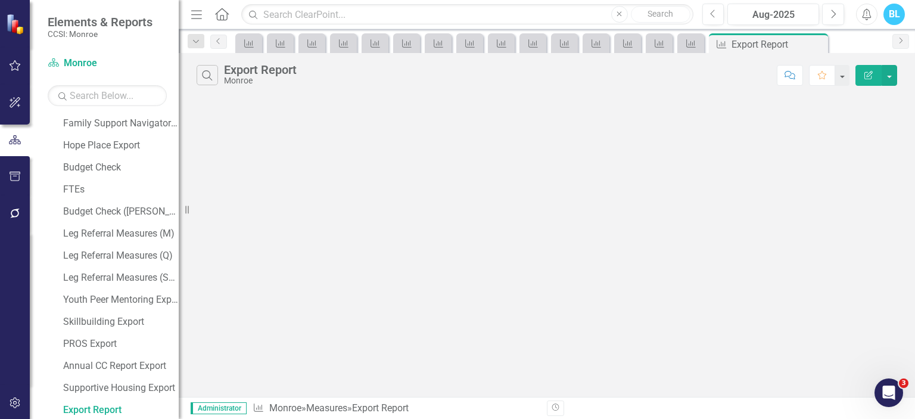
click at [506, 210] on div "Search Export Report Monroe Comment Favorite Edit Report ‹ Previous › Next" at bounding box center [547, 225] width 736 height 344
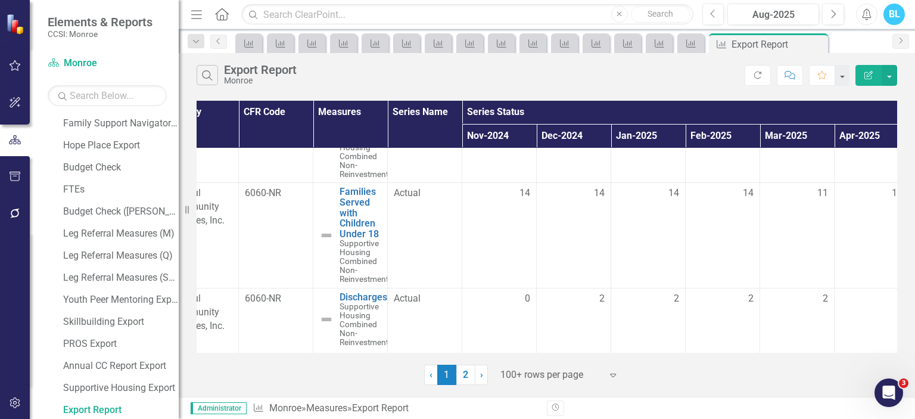
scroll to position [402, 107]
